Goal: Transaction & Acquisition: Book appointment/travel/reservation

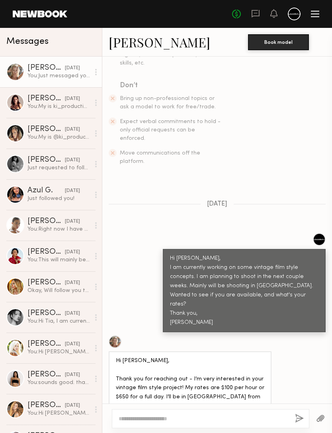
scroll to position [176, 0]
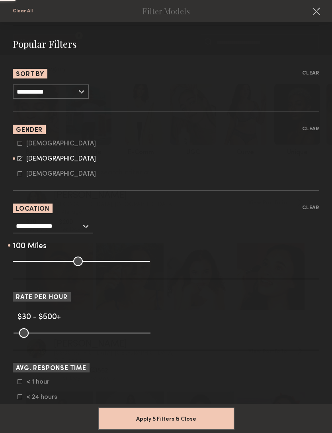
scroll to position [94, 0]
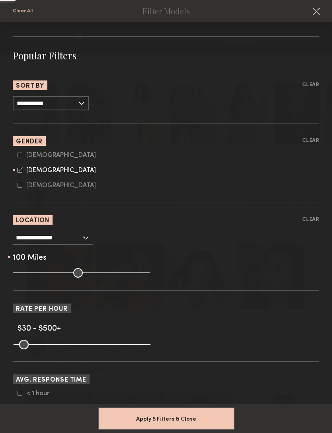
click at [35, 106] on input "**********" at bounding box center [51, 103] width 76 height 14
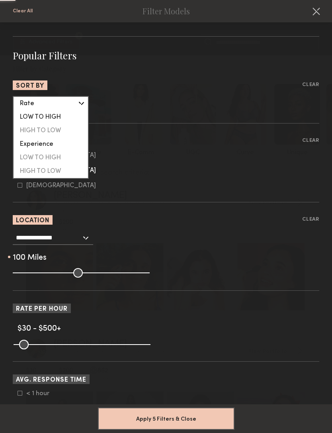
click at [31, 118] on div "LOW TO HIGH" at bounding box center [51, 117] width 74 height 14
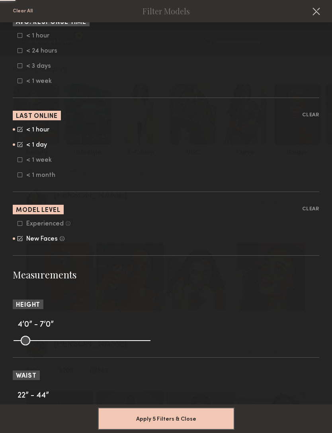
click at [22, 162] on icon at bounding box center [20, 159] width 5 height 5
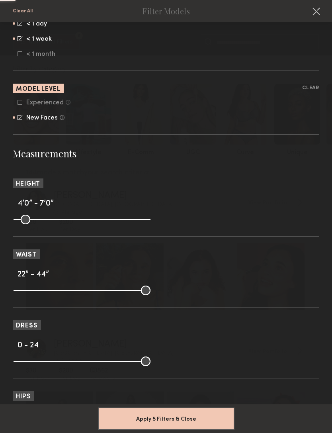
scroll to position [572, 0]
click at [131, 407] on button "Apply 5 Filters & Close" at bounding box center [166, 418] width 137 height 22
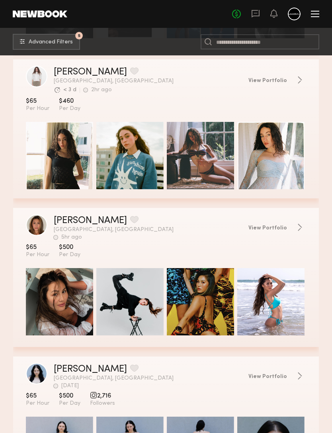
scroll to position [5025, 0]
click at [284, 226] on span "View Portfolio" at bounding box center [268, 228] width 39 height 6
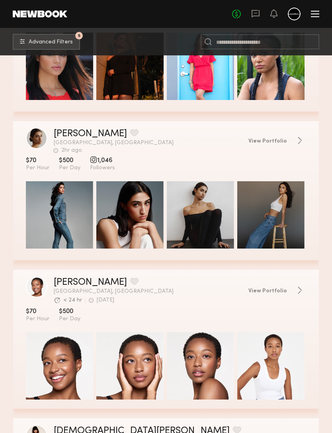
scroll to position [6296, 0]
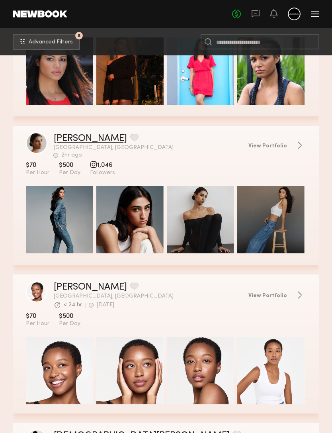
click at [61, 139] on link "Rema T." at bounding box center [90, 139] width 73 height 10
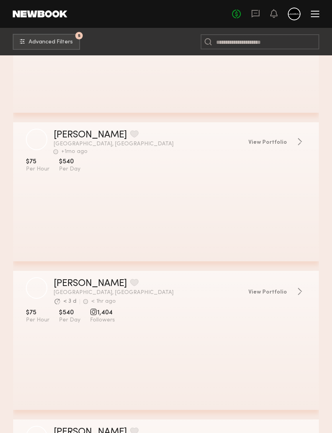
scroll to position [8824, 0]
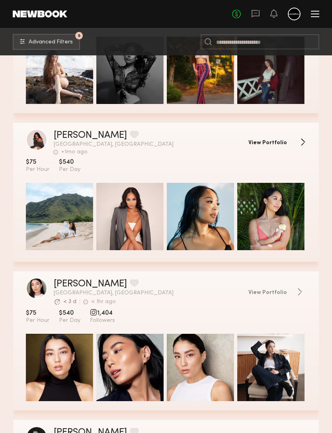
click at [288, 140] on link "View Portfolio" at bounding box center [278, 142] width 58 height 8
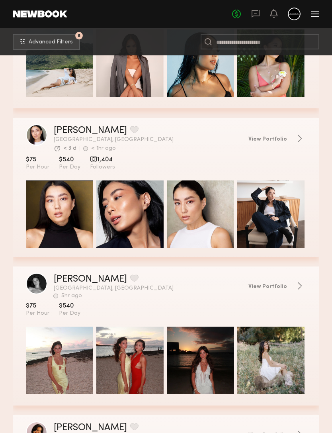
scroll to position [8923, 0]
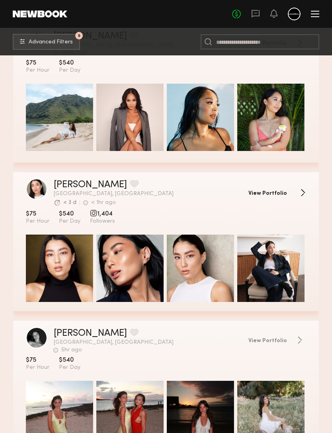
click at [284, 191] on span "View Portfolio" at bounding box center [268, 194] width 39 height 6
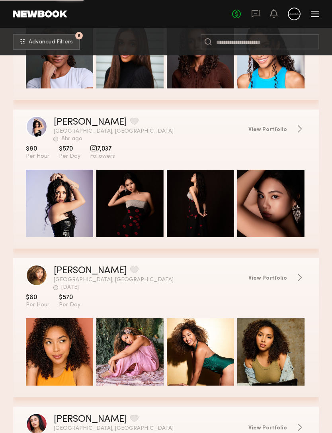
scroll to position [10019, 0]
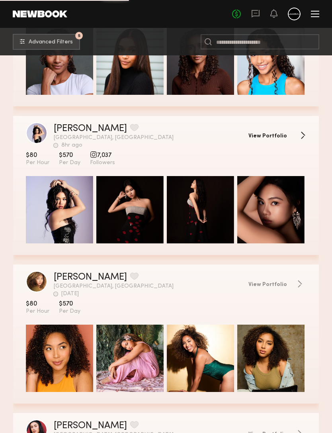
click at [289, 135] on link "View Portfolio" at bounding box center [278, 135] width 58 height 8
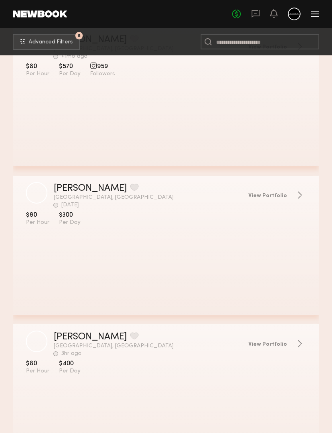
scroll to position [10702, 0]
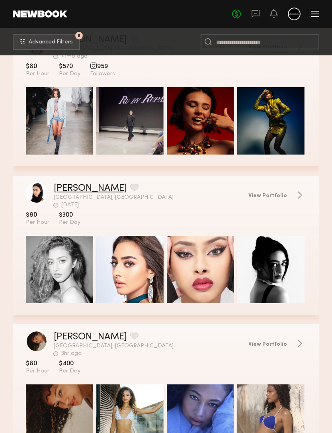
click at [66, 186] on link "Moumita K." at bounding box center [90, 189] width 73 height 10
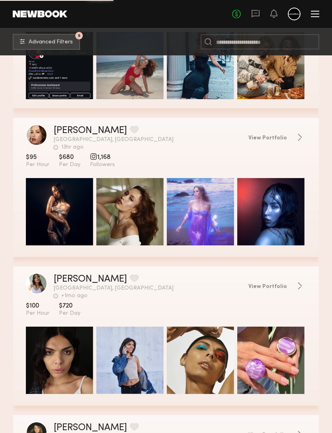
scroll to position [11931, 0]
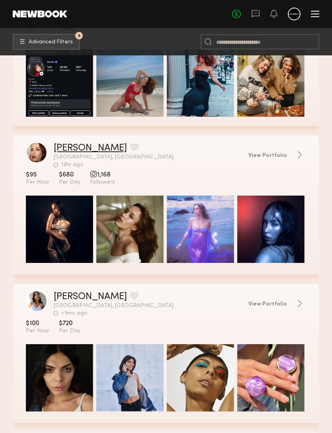
click at [64, 146] on link "Kiranna K." at bounding box center [90, 148] width 73 height 10
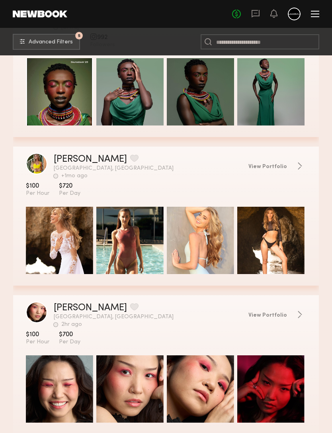
scroll to position [12662, 0]
click at [67, 160] on link "Rebecca S." at bounding box center [90, 160] width 73 height 10
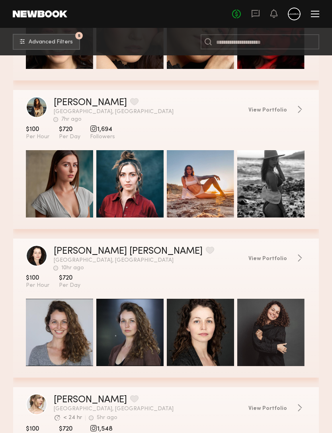
scroll to position [13001, 0]
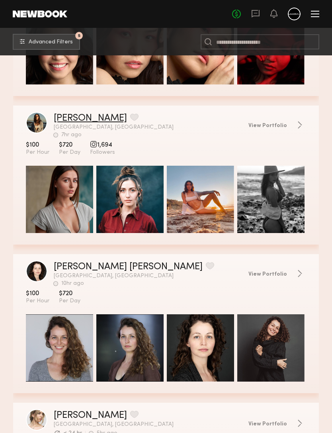
click at [63, 119] on link "Elise D." at bounding box center [90, 118] width 73 height 10
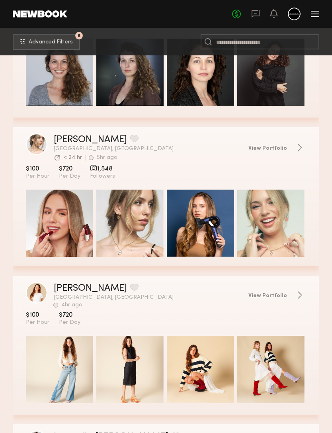
scroll to position [13287, 0]
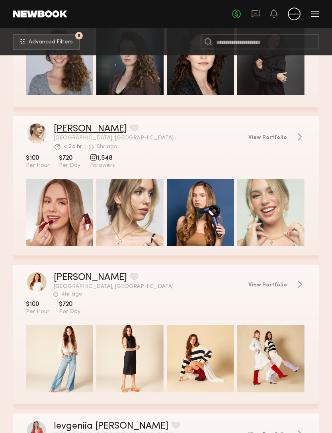
click at [68, 129] on link "Mishel E." at bounding box center [90, 129] width 73 height 10
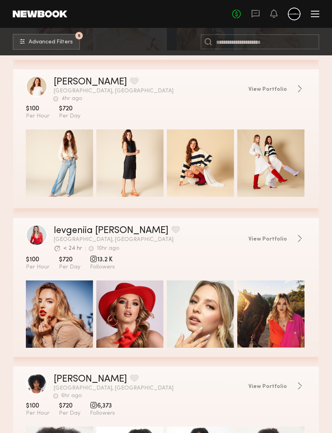
scroll to position [13553, 0]
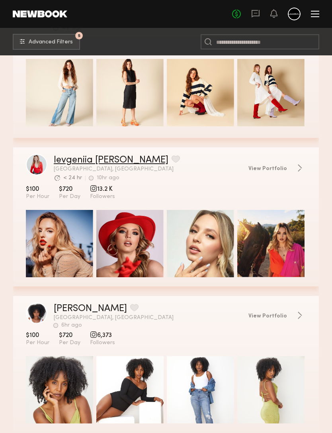
click at [68, 163] on link "Ievgeniia G." at bounding box center [111, 160] width 115 height 10
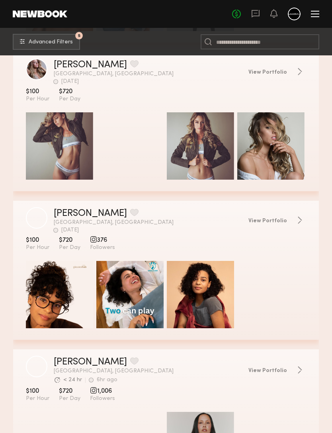
scroll to position [14832, 0]
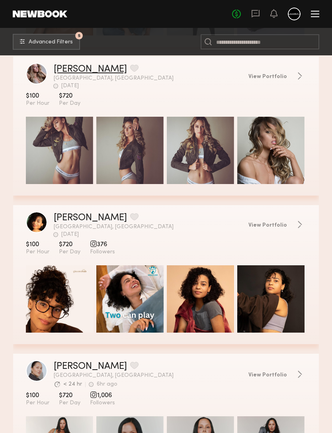
click at [67, 71] on link "Amy V." at bounding box center [90, 70] width 73 height 10
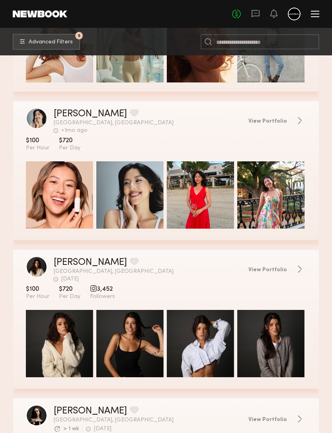
scroll to position [16663, 0]
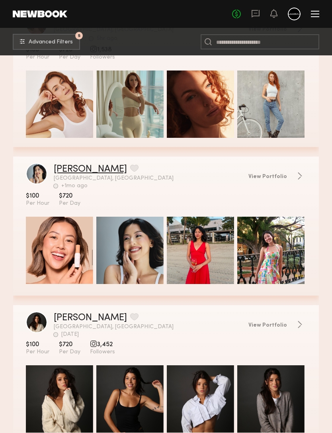
click at [63, 172] on link "Michelle T." at bounding box center [90, 169] width 73 height 10
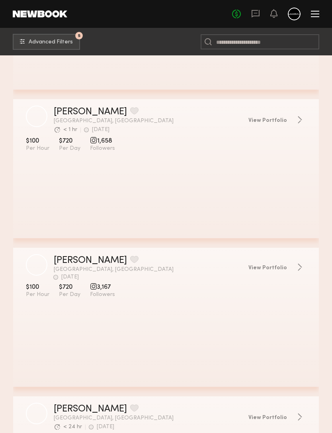
scroll to position [19796, 0]
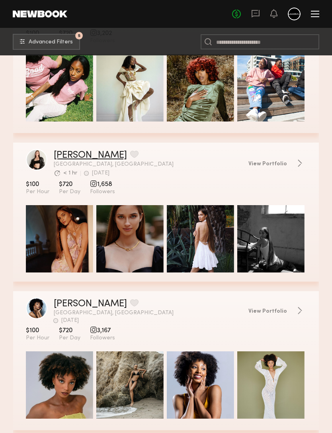
click at [61, 155] on link "Tatiana K." at bounding box center [90, 156] width 73 height 10
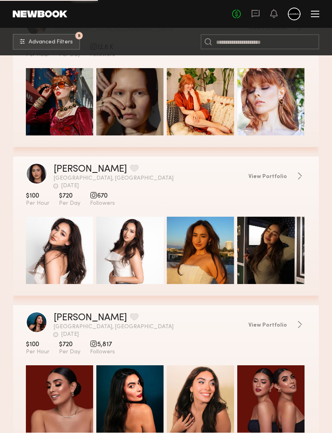
scroll to position [20822, 0]
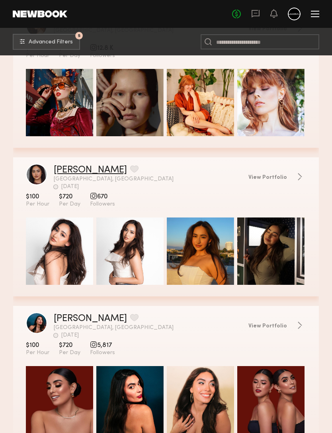
click at [67, 171] on link "Jennifer M." at bounding box center [90, 170] width 73 height 10
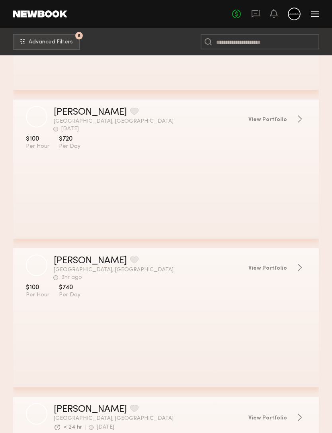
scroll to position [24592, 0]
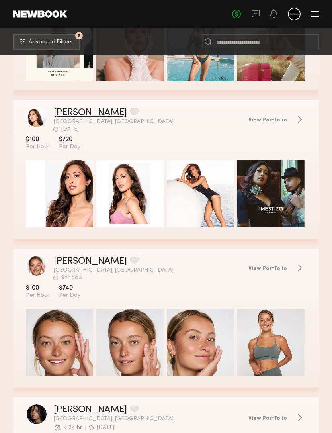
click at [67, 114] on link "Georgina T." at bounding box center [90, 113] width 73 height 10
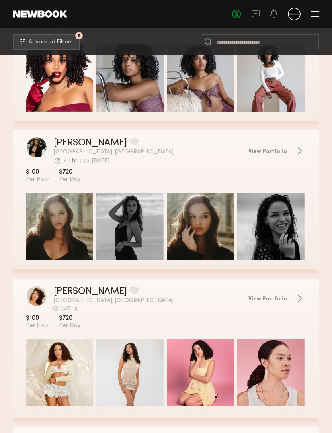
scroll to position [25007, 0]
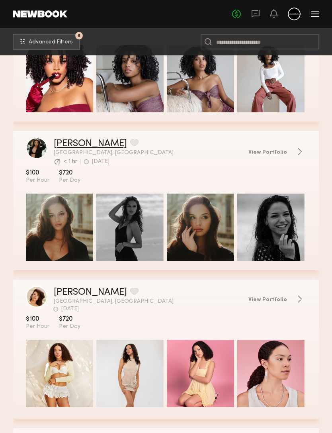
click at [60, 142] on link "Andrea Y." at bounding box center [90, 144] width 73 height 10
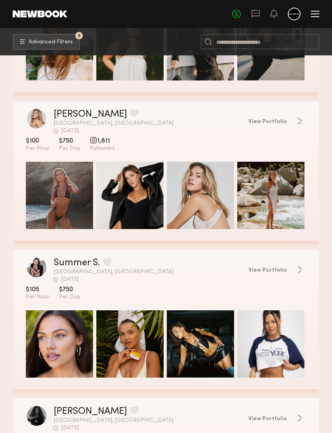
scroll to position [25583, 0]
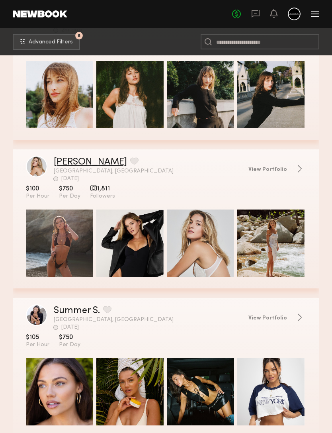
click at [62, 160] on link "Milan P." at bounding box center [90, 162] width 73 height 10
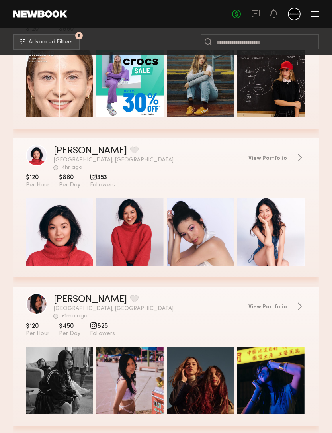
scroll to position [28714, 0]
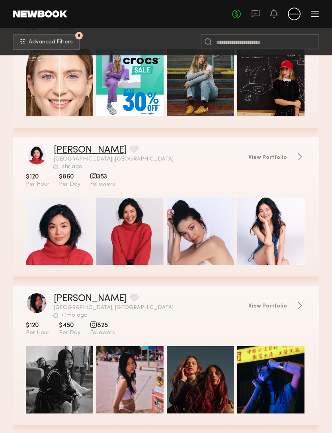
click at [57, 151] on link "Lin Y." at bounding box center [90, 150] width 73 height 10
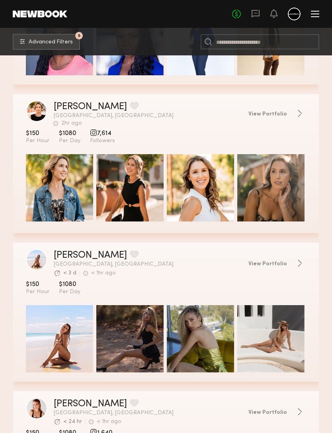
scroll to position [34103, 0]
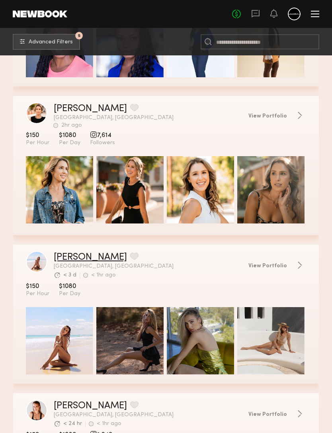
click at [59, 255] on link "Elena J." at bounding box center [90, 257] width 73 height 10
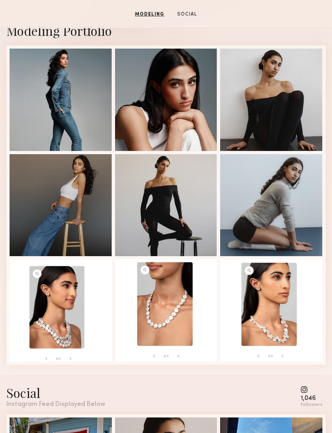
scroll to position [190, 0]
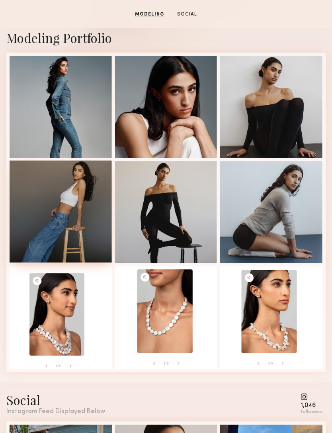
click at [47, 230] on div at bounding box center [61, 211] width 102 height 102
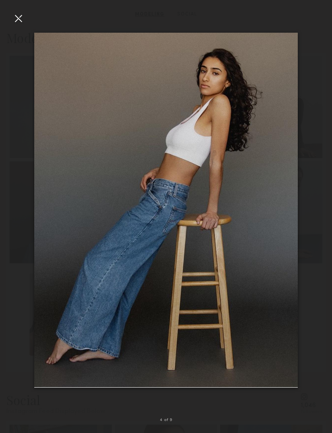
click at [21, 25] on div at bounding box center [166, 210] width 332 height 395
click at [18, 17] on div at bounding box center [18, 18] width 13 height 13
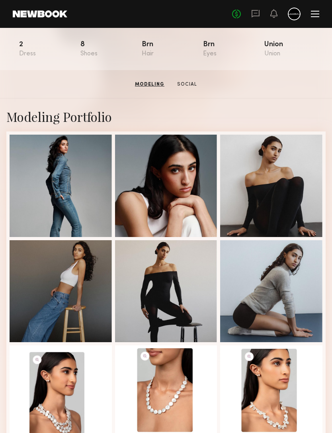
scroll to position [0, 0]
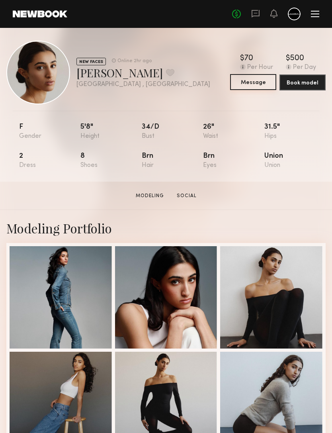
click at [258, 81] on button "Message" at bounding box center [253, 82] width 46 height 16
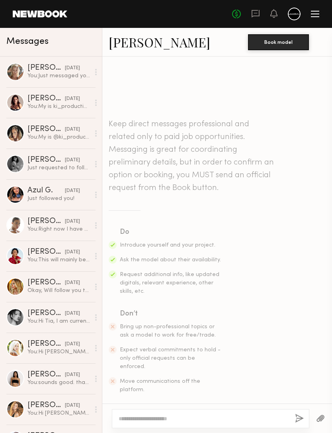
click at [245, 415] on textarea at bounding box center [204, 419] width 170 height 8
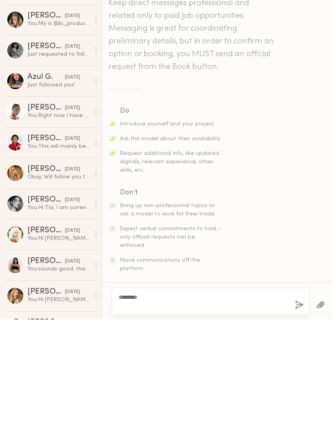
click at [189, 407] on textarea "********" at bounding box center [204, 415] width 170 height 16
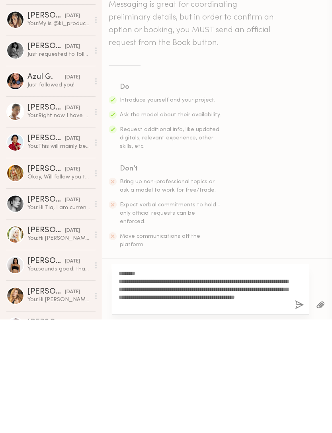
click at [151, 383] on textarea "**********" at bounding box center [204, 403] width 170 height 40
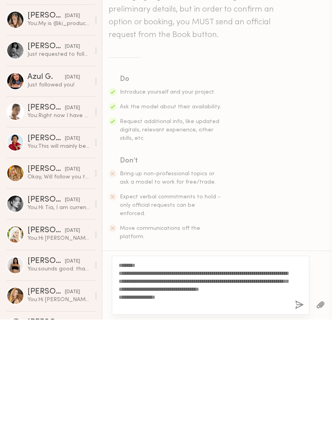
click at [148, 375] on textarea "**********" at bounding box center [204, 399] width 170 height 48
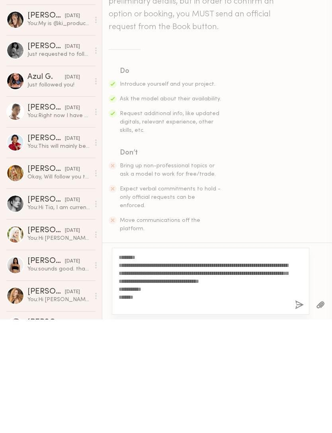
click at [121, 367] on textarea "**********" at bounding box center [204, 395] width 170 height 56
click at [120, 367] on textarea "**********" at bounding box center [204, 395] width 170 height 56
type textarea "**********"
click at [299, 414] on button "button" at bounding box center [299, 419] width 9 height 10
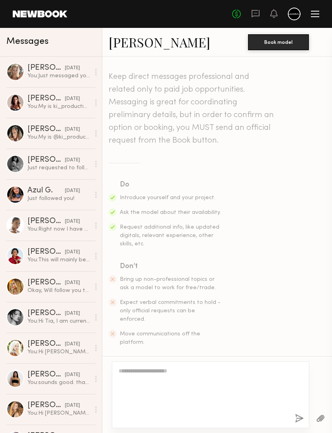
scroll to position [101, 0]
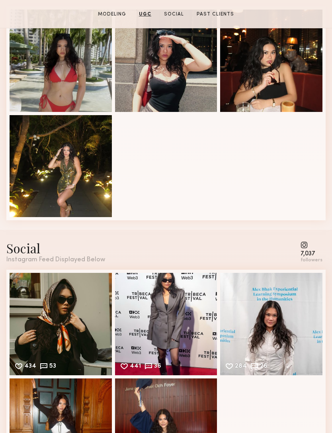
scroll to position [639, 0]
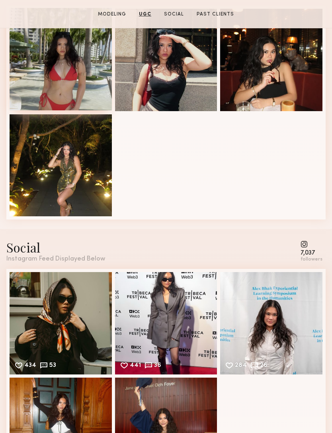
click at [63, 76] on div at bounding box center [61, 59] width 102 height 102
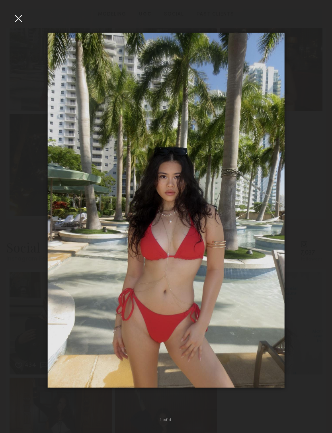
click at [21, 16] on div at bounding box center [18, 18] width 13 height 13
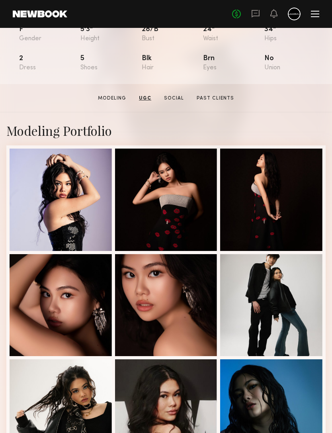
scroll to position [0, 0]
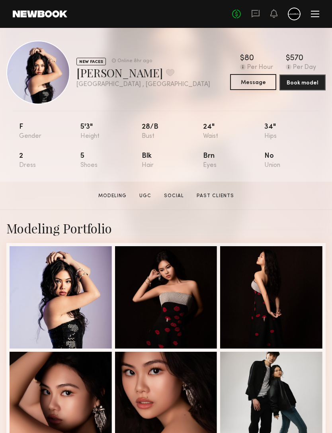
click at [264, 80] on button "Message" at bounding box center [253, 82] width 46 height 16
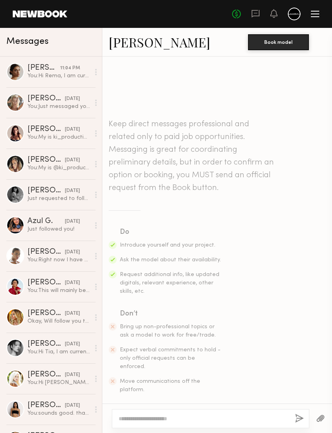
click at [239, 415] on textarea at bounding box center [204, 419] width 170 height 8
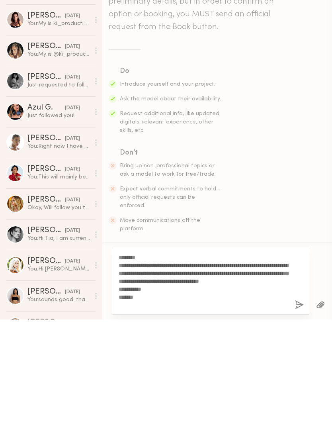
type textarea "**********"
click at [302, 414] on button "button" at bounding box center [299, 419] width 9 height 10
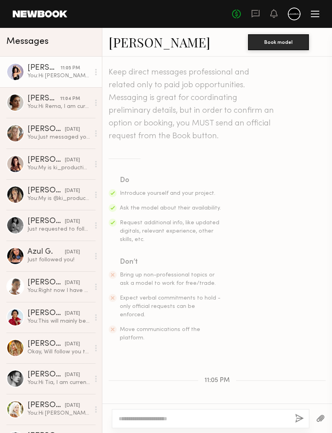
scroll to position [101, 0]
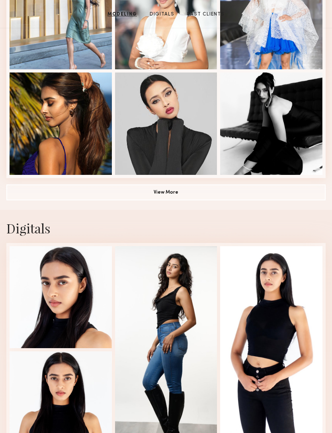
scroll to position [490, 0]
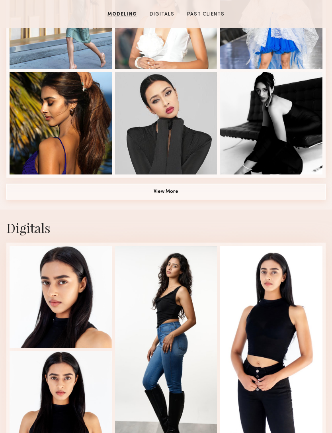
click at [64, 194] on button "View More" at bounding box center [165, 192] width 319 height 16
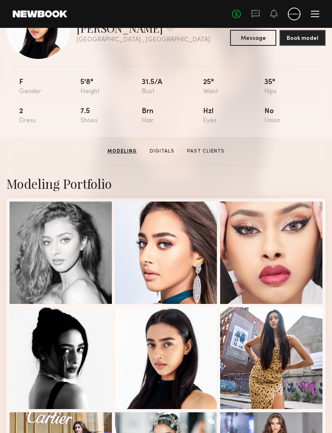
scroll to position [0, 0]
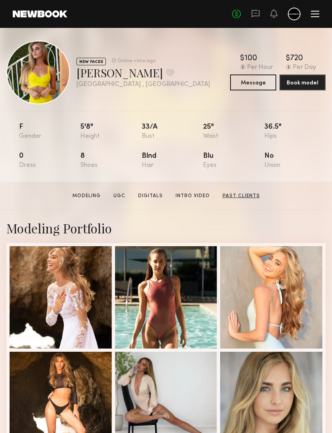
click at [249, 194] on link "Past Clients" at bounding box center [241, 195] width 44 height 7
click at [256, 81] on button "Message" at bounding box center [253, 82] width 46 height 16
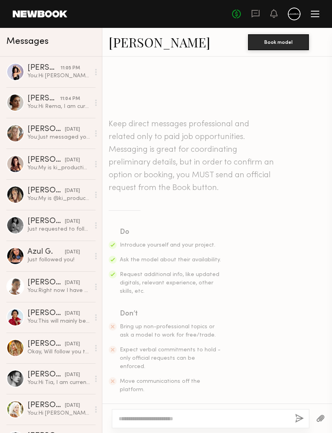
click at [244, 415] on textarea at bounding box center [204, 419] width 170 height 8
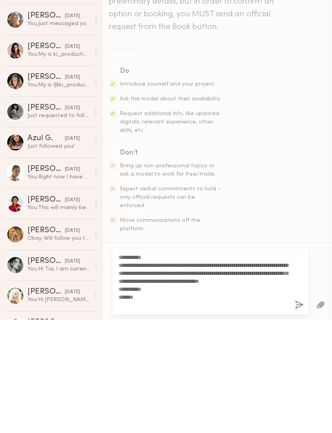
type textarea "**********"
click at [303, 414] on button "button" at bounding box center [299, 419] width 9 height 10
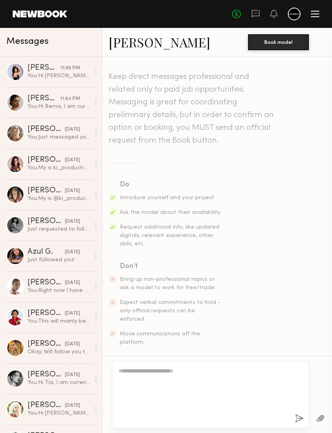
scroll to position [101, 0]
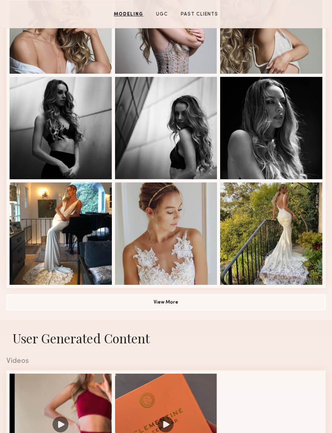
scroll to position [497, 0]
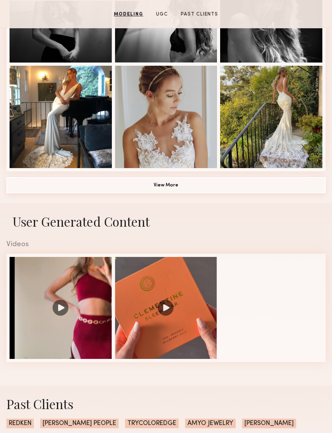
click at [119, 187] on button "View More" at bounding box center [165, 185] width 319 height 16
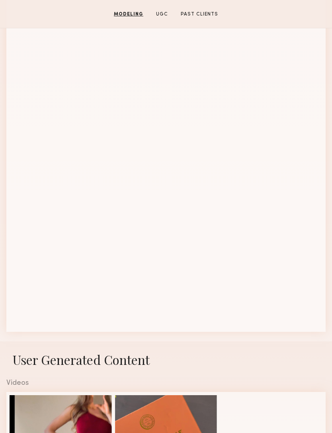
scroll to position [811, 0]
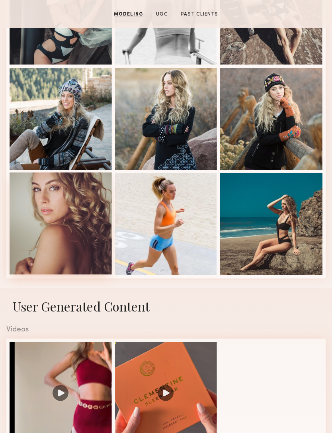
click at [34, 232] on div at bounding box center [61, 223] width 102 height 102
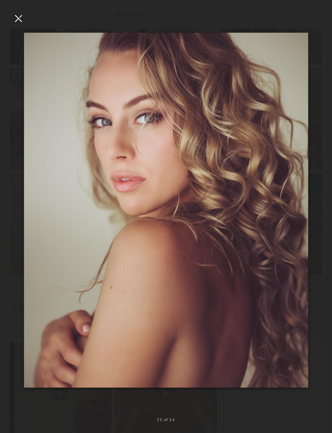
click at [22, 21] on div at bounding box center [18, 18] width 13 height 13
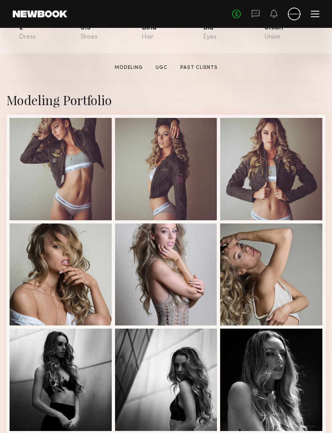
scroll to position [134, 0]
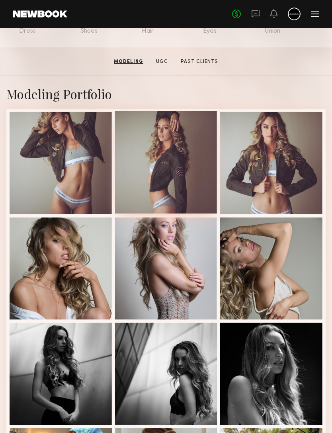
click at [173, 179] on div at bounding box center [166, 162] width 102 height 102
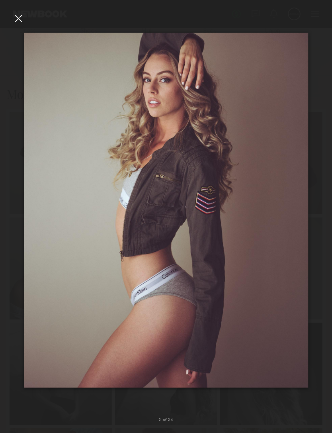
click at [16, 20] on div at bounding box center [18, 18] width 13 height 13
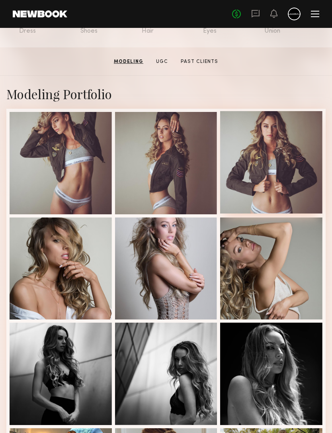
click at [248, 169] on div at bounding box center [271, 162] width 102 height 102
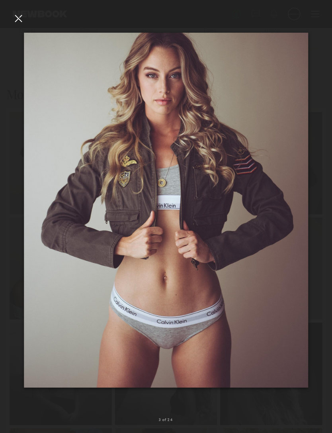
click at [23, 18] on div at bounding box center [18, 18] width 13 height 13
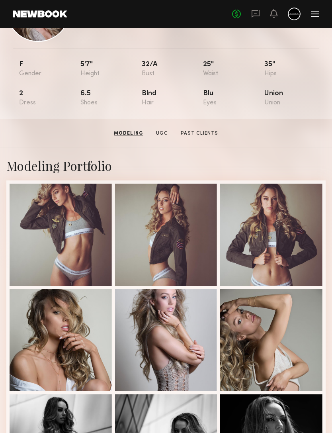
scroll to position [0, 0]
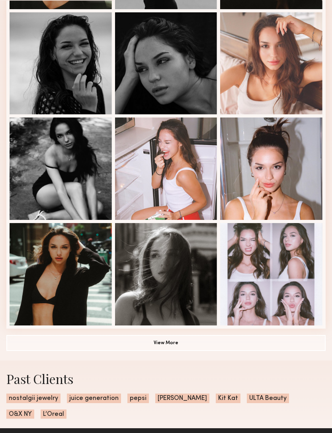
scroll to position [318, 0]
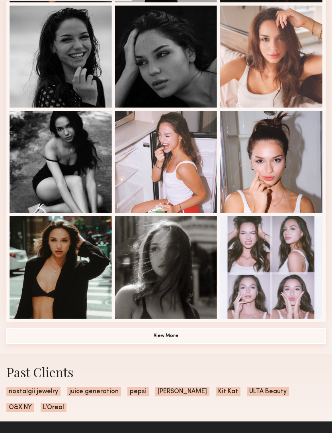
click at [66, 336] on button "View More" at bounding box center [165, 336] width 319 height 16
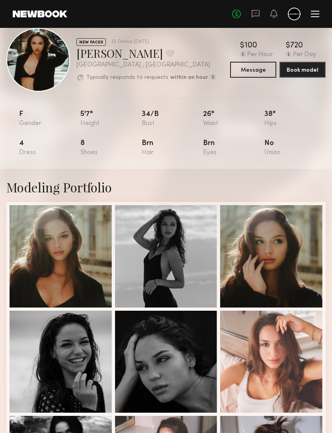
scroll to position [0, 0]
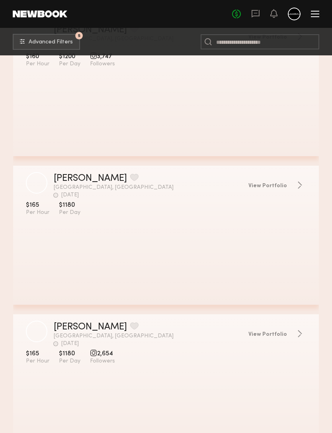
scroll to position [39522, 0]
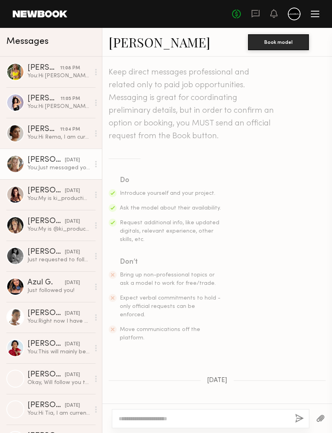
scroll to position [772, 0]
